Goal: Navigation & Orientation: Find specific page/section

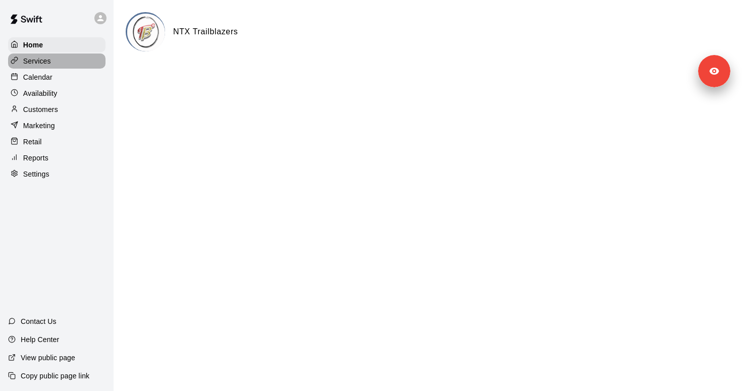
click at [65, 62] on div "Services" at bounding box center [56, 60] width 97 height 15
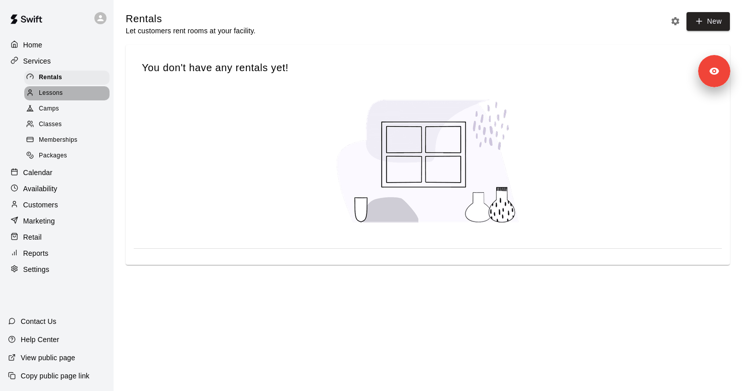
click at [59, 87] on div "Lessons" at bounding box center [66, 93] width 85 height 14
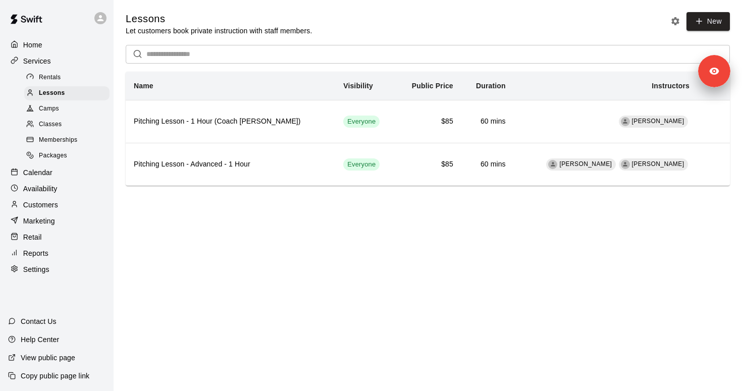
click at [56, 174] on div "Calendar" at bounding box center [56, 172] width 97 height 15
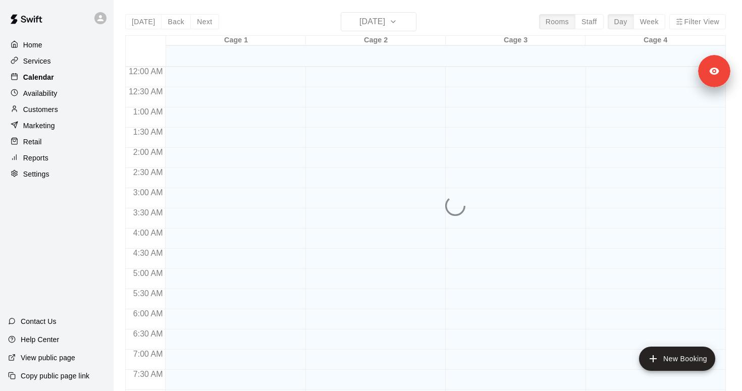
scroll to position [603, 0]
